Goal: Transaction & Acquisition: Purchase product/service

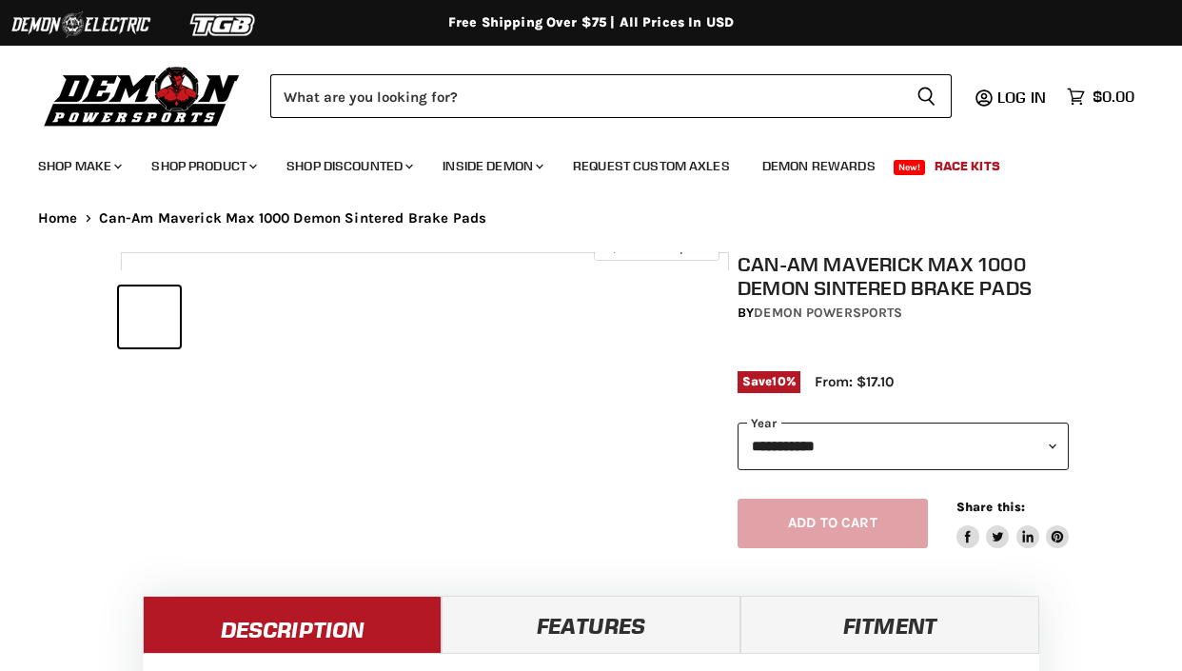
select select "******"
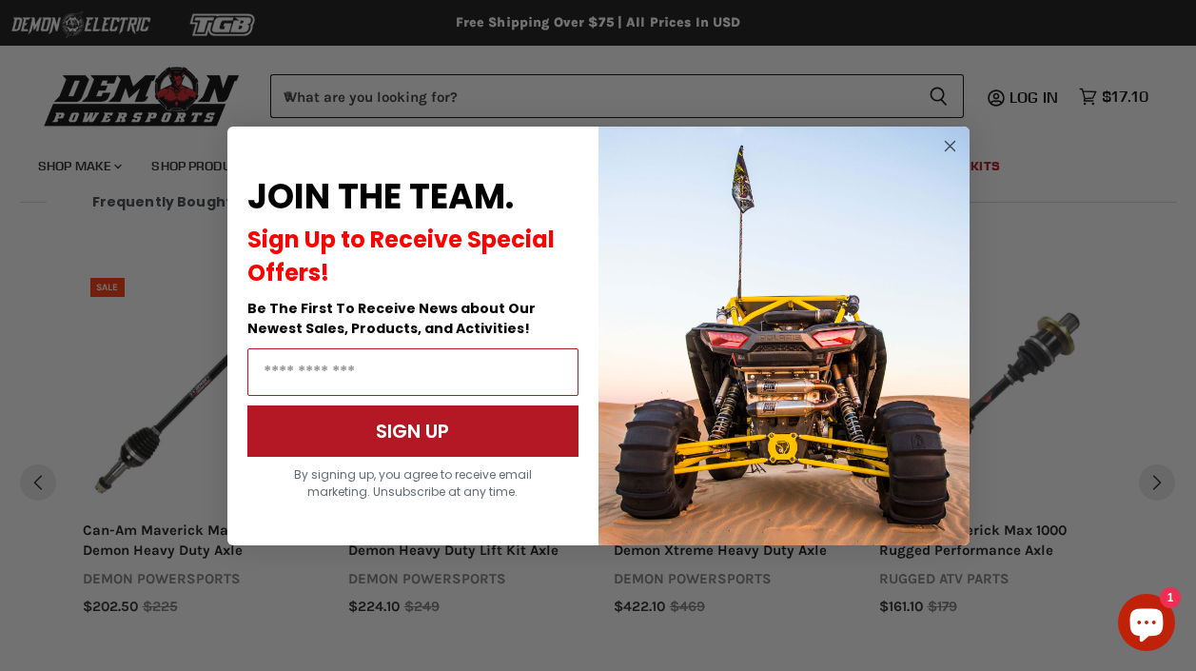
scroll to position [1943, 0]
